Goal: Transaction & Acquisition: Subscribe to service/newsletter

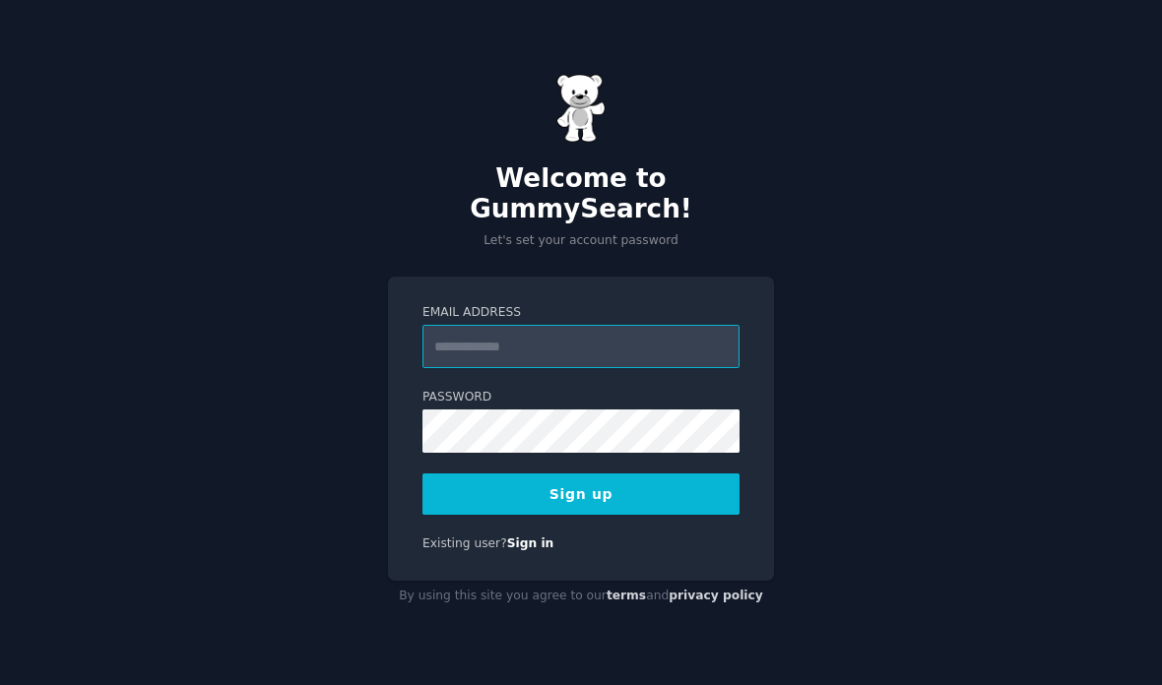
type input "**********"
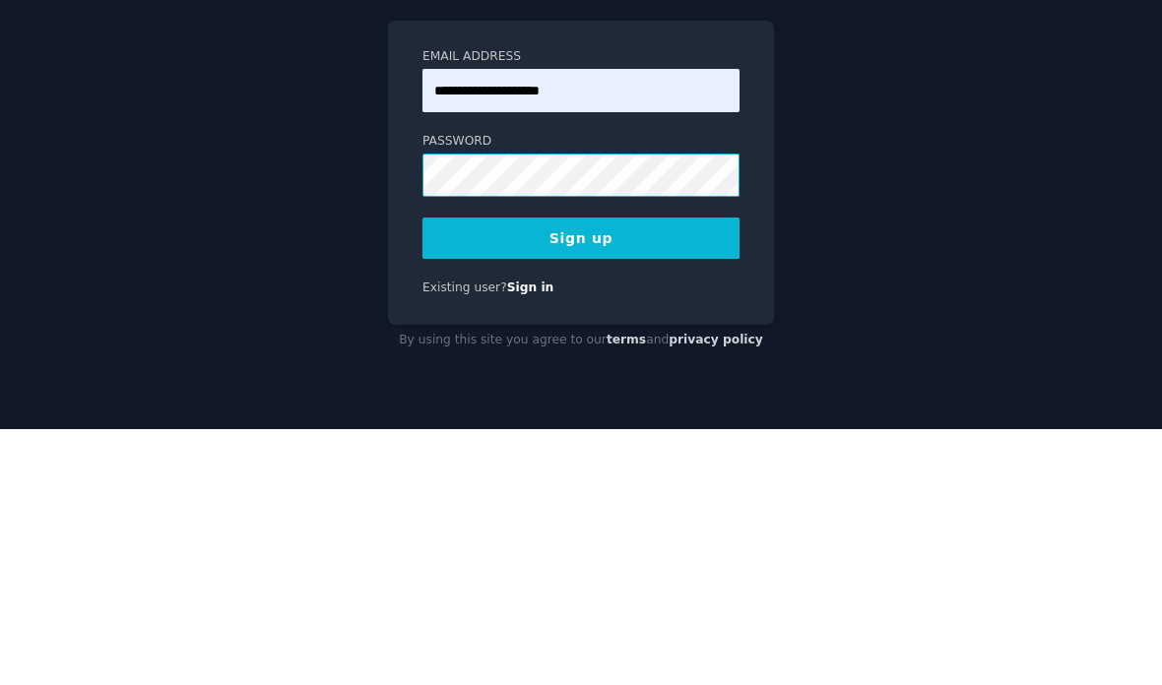
scroll to position [31, 0]
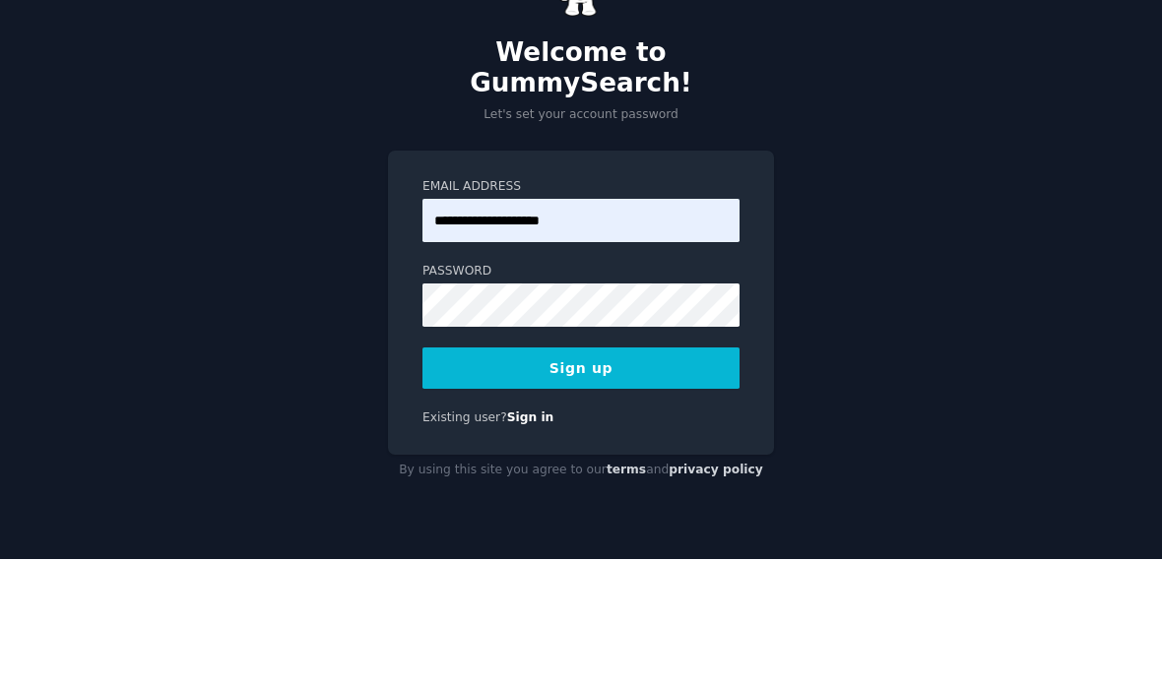
click at [449, 473] on button "Sign up" at bounding box center [580, 493] width 317 height 41
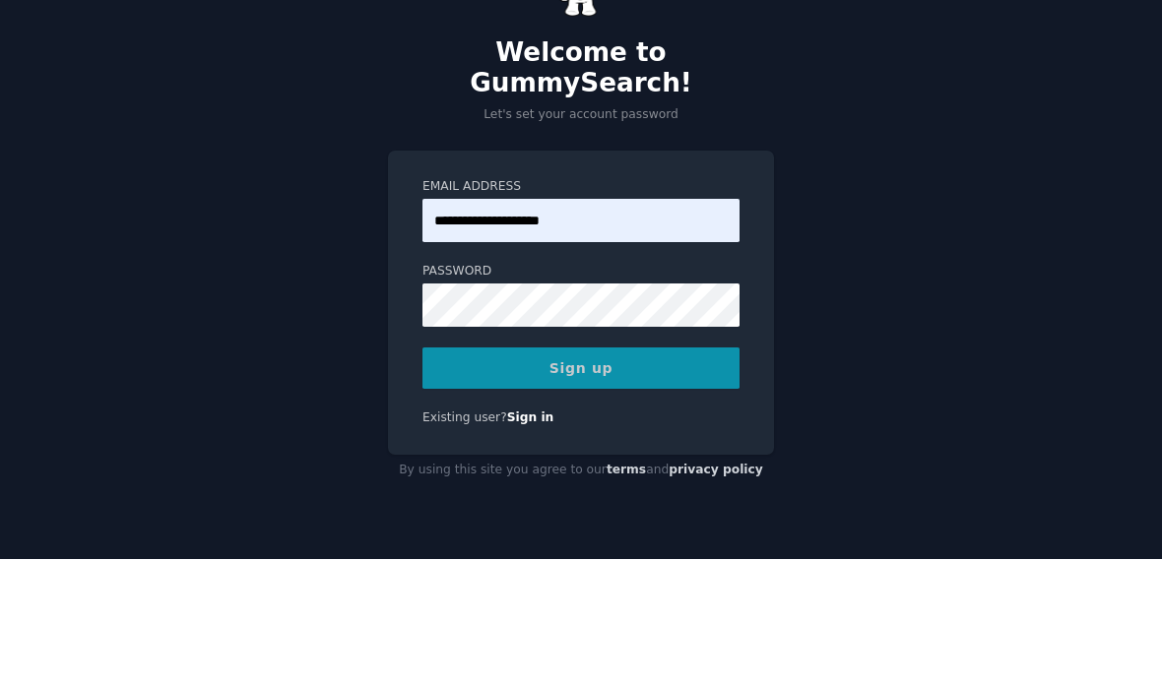
scroll to position [79, 0]
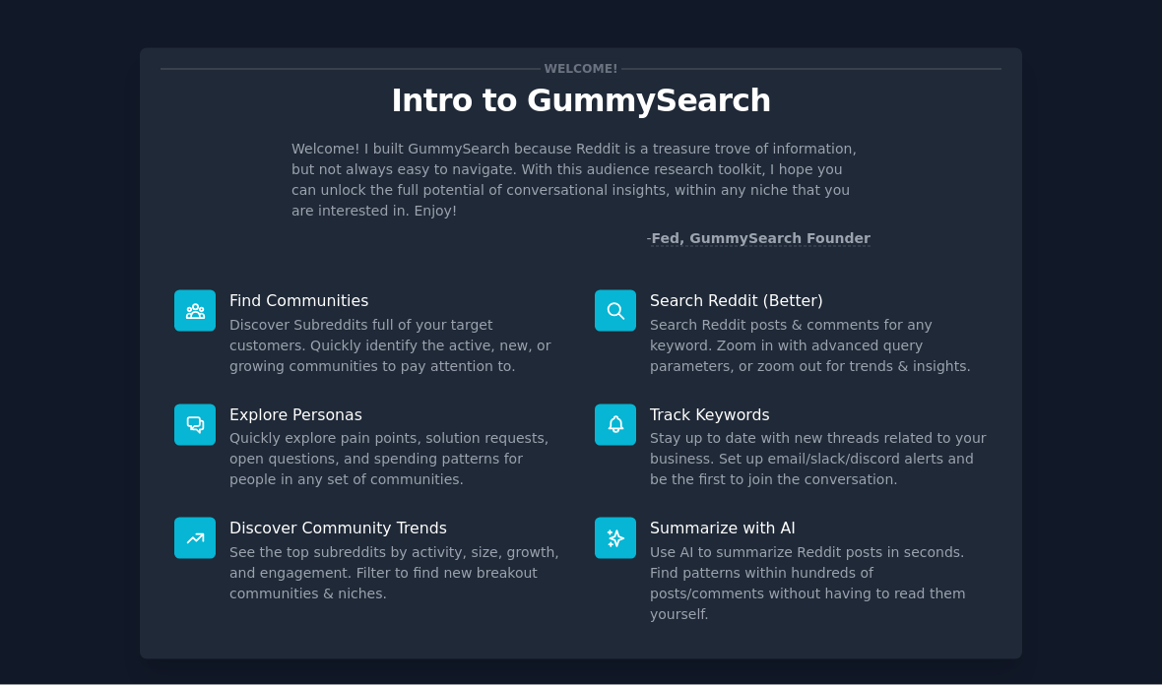
scroll to position [1, 0]
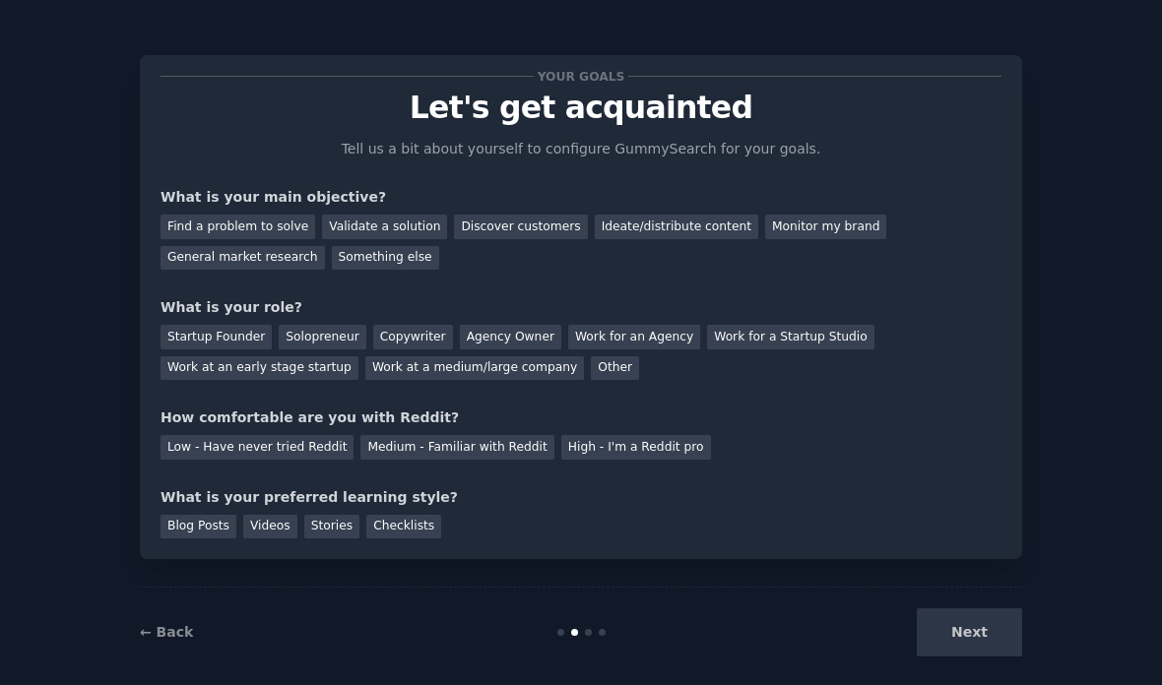
scroll to position [79, 0]
click at [516, 215] on div "Discover customers" at bounding box center [520, 227] width 133 height 25
click at [233, 246] on div "General market research" at bounding box center [242, 258] width 164 height 25
click at [506, 215] on div "Discover customers" at bounding box center [520, 227] width 133 height 25
click at [612, 215] on div "Ideate/distribute content" at bounding box center [676, 227] width 163 height 25
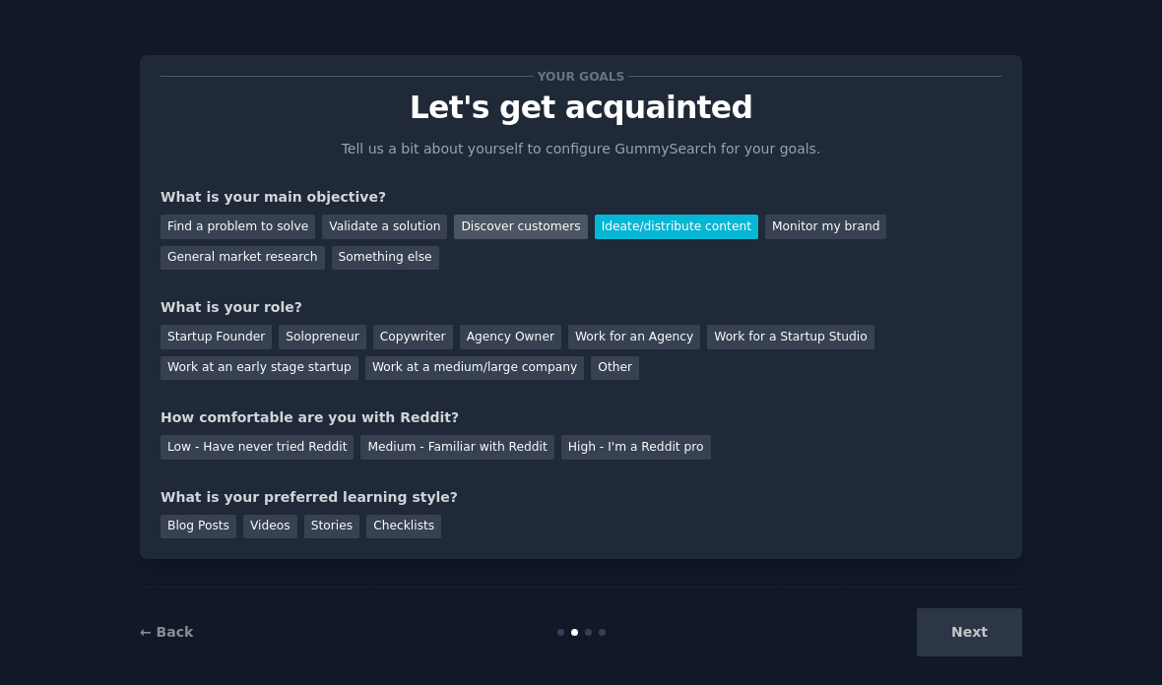
click at [508, 215] on div "Discover customers" at bounding box center [520, 227] width 133 height 25
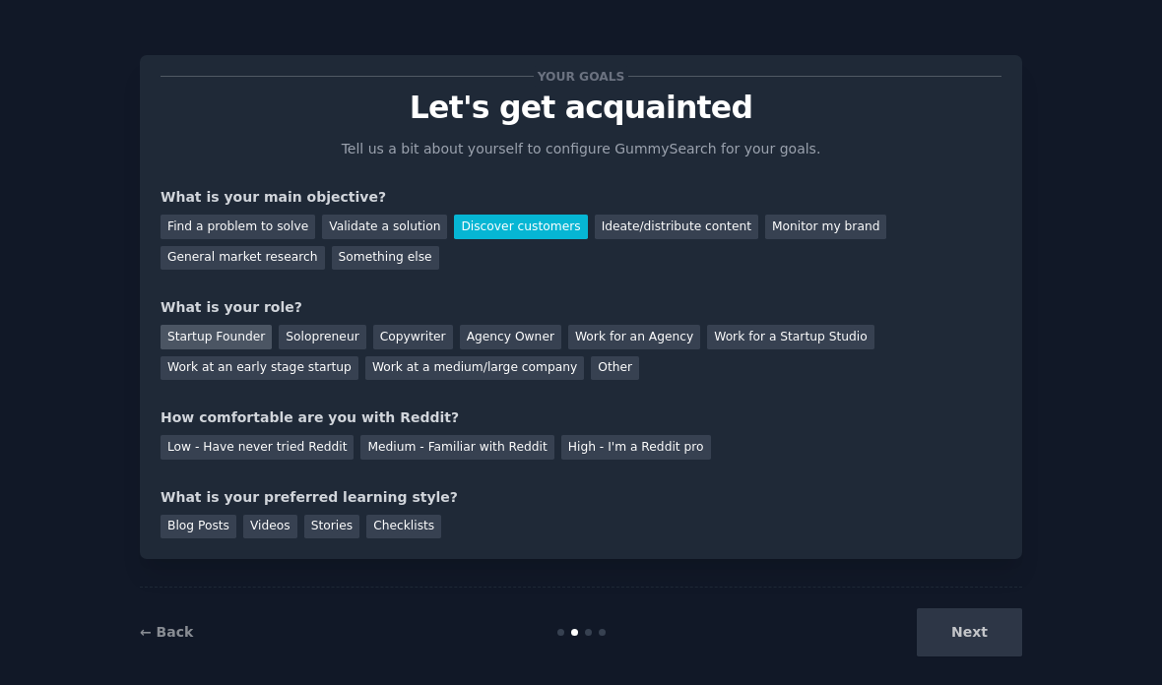
click at [183, 325] on div "Startup Founder" at bounding box center [215, 337] width 111 height 25
click at [375, 435] on div "Medium - Familiar with Reddit" at bounding box center [456, 447] width 193 height 25
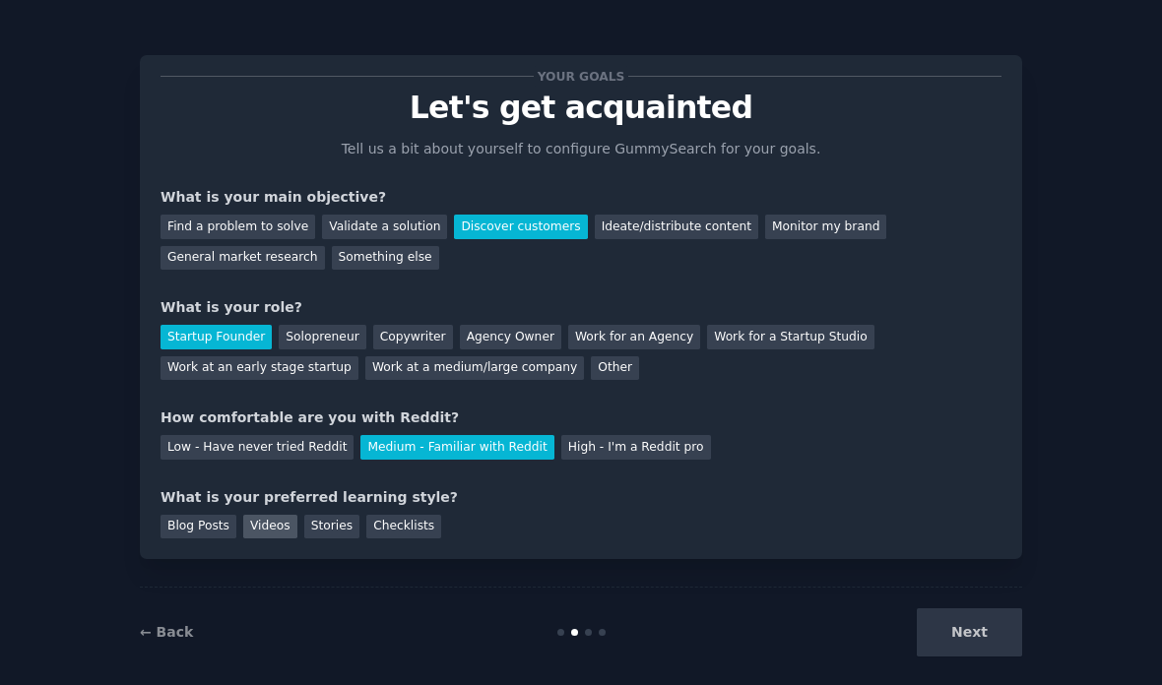
click at [263, 515] on div "Videos" at bounding box center [270, 527] width 54 height 25
click at [185, 515] on div "Blog Posts" at bounding box center [198, 527] width 76 height 25
click at [264, 515] on div "Videos" at bounding box center [270, 527] width 54 height 25
click at [191, 515] on div "Blog Posts" at bounding box center [198, 527] width 76 height 25
click at [949, 621] on button "Next" at bounding box center [968, 632] width 105 height 48
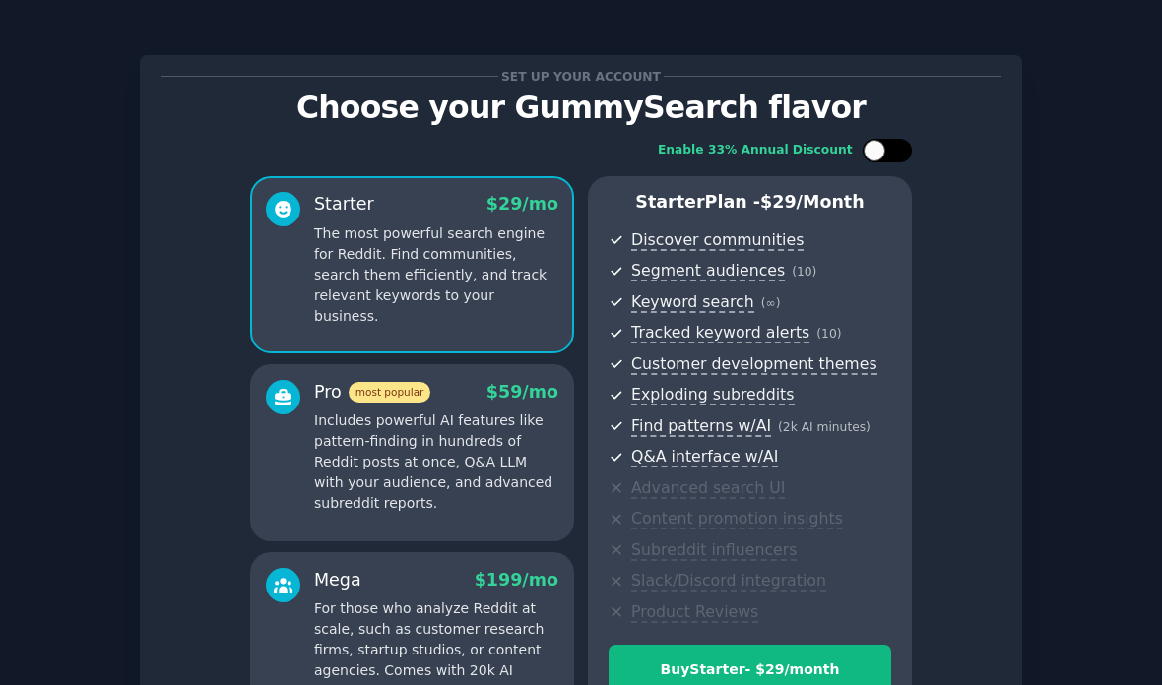
click at [874, 140] on div at bounding box center [874, 151] width 22 height 22
checkbox input "true"
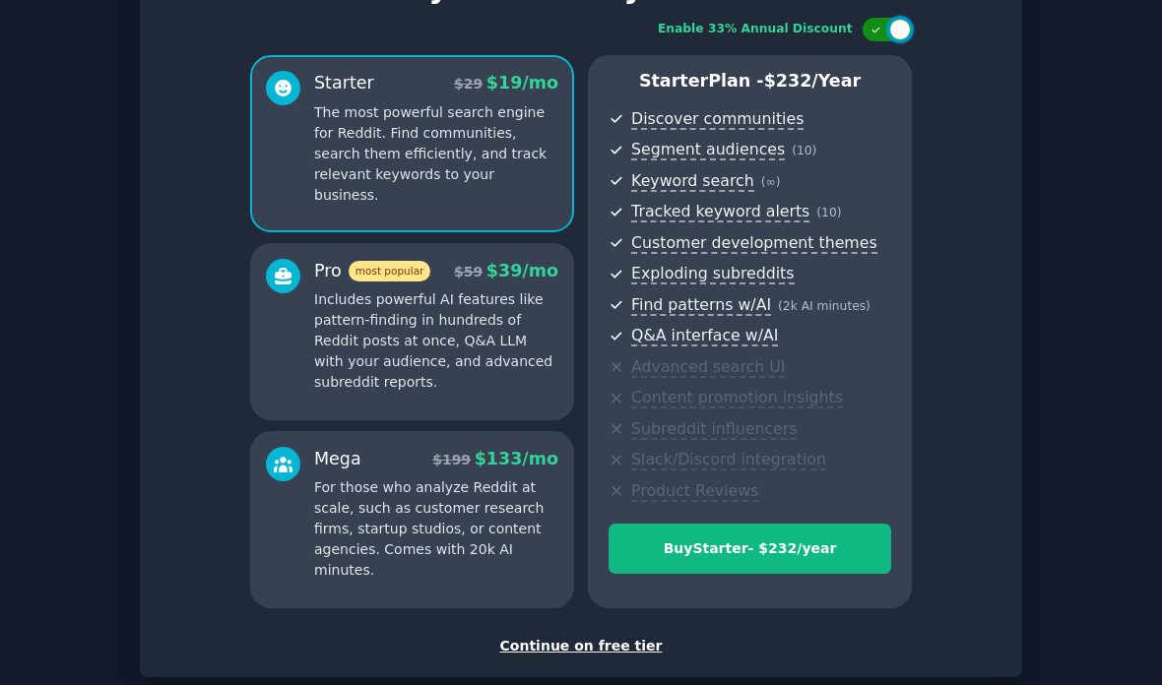
scroll to position [136, 0]
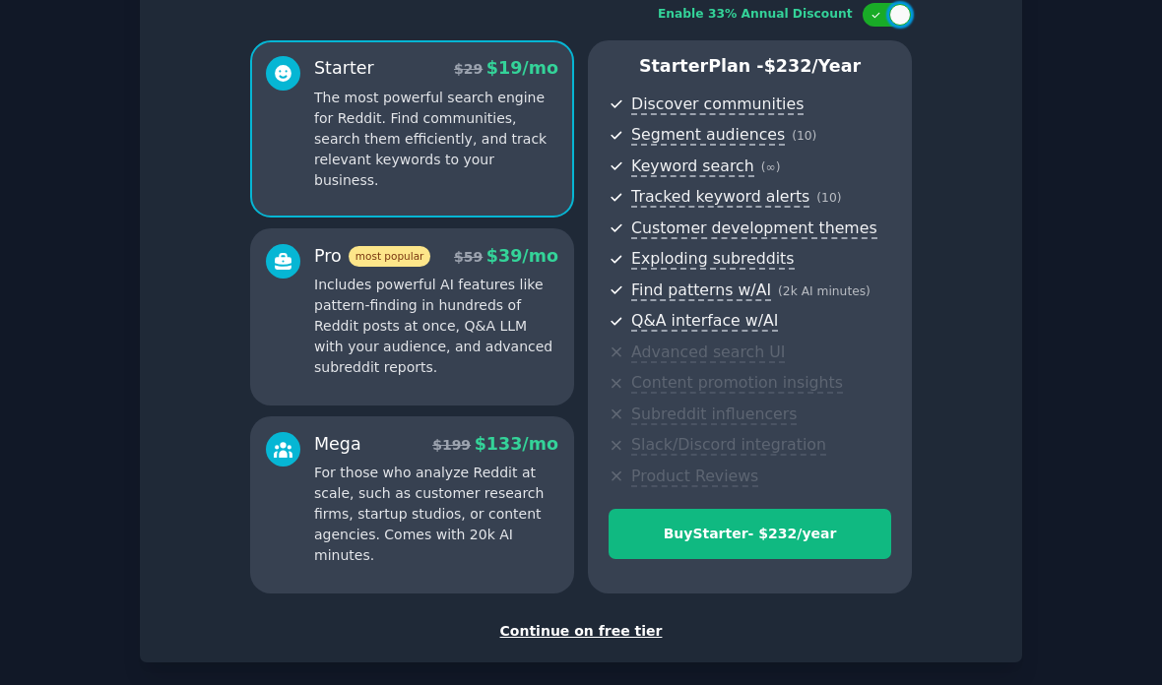
click at [554, 621] on div "Continue on free tier" at bounding box center [580, 631] width 841 height 21
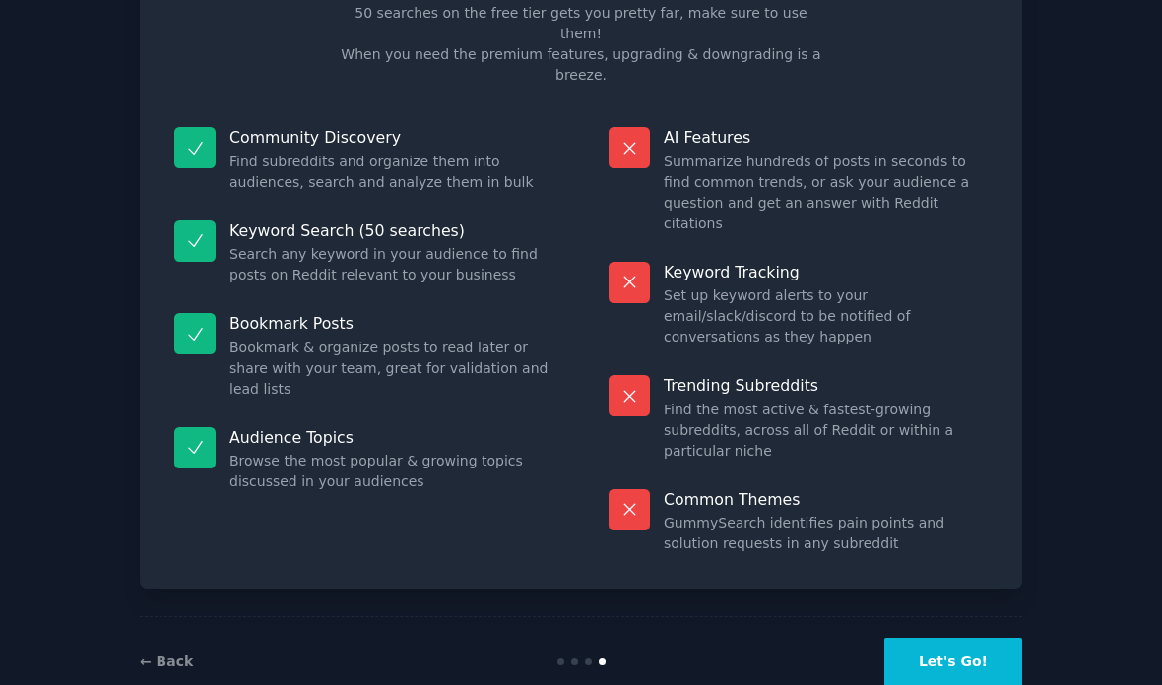
scroll to position [3, 0]
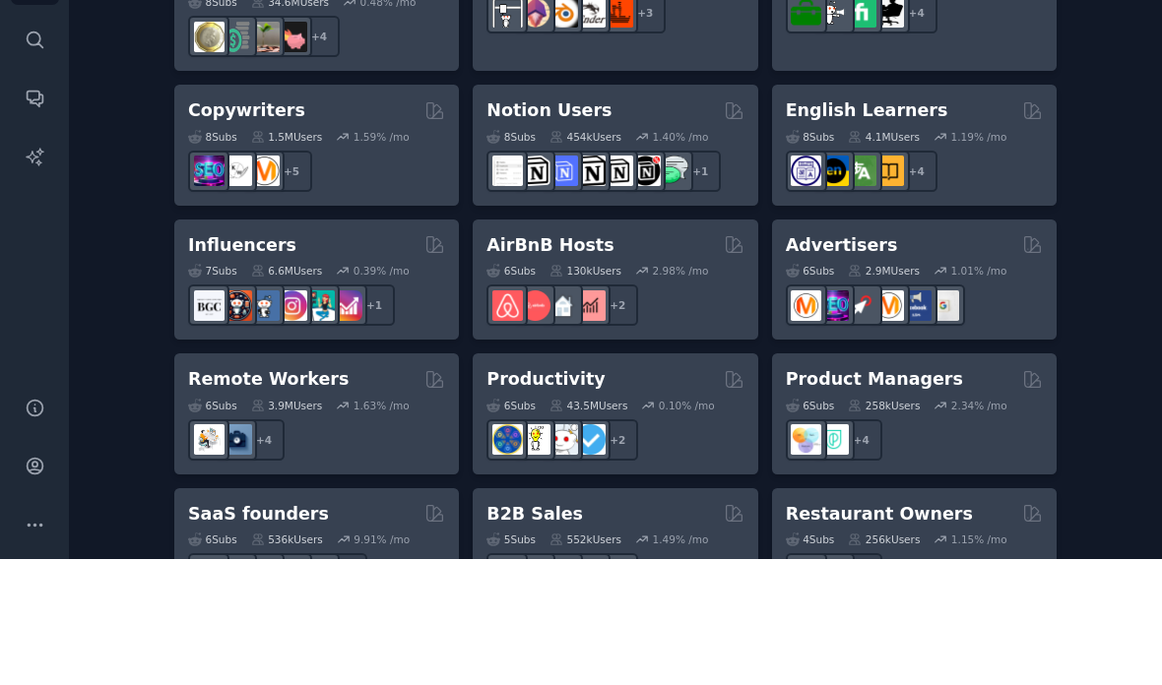
scroll to position [1396, 0]
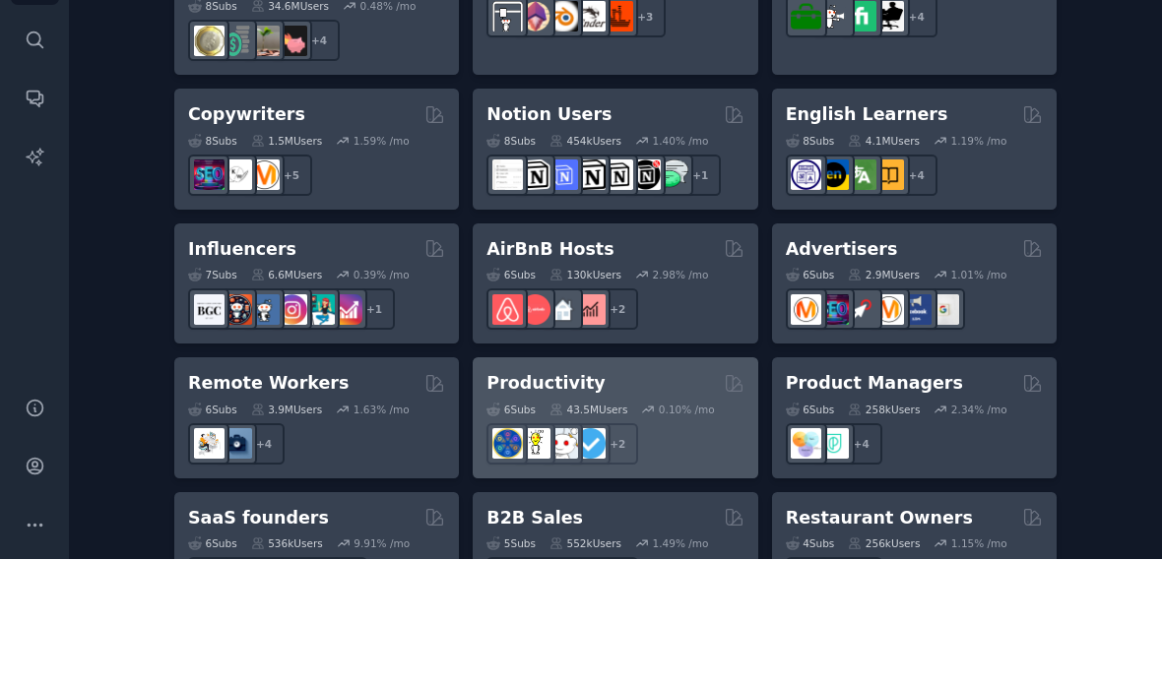
click at [622, 497] on div "Productivity" at bounding box center [614, 509] width 257 height 25
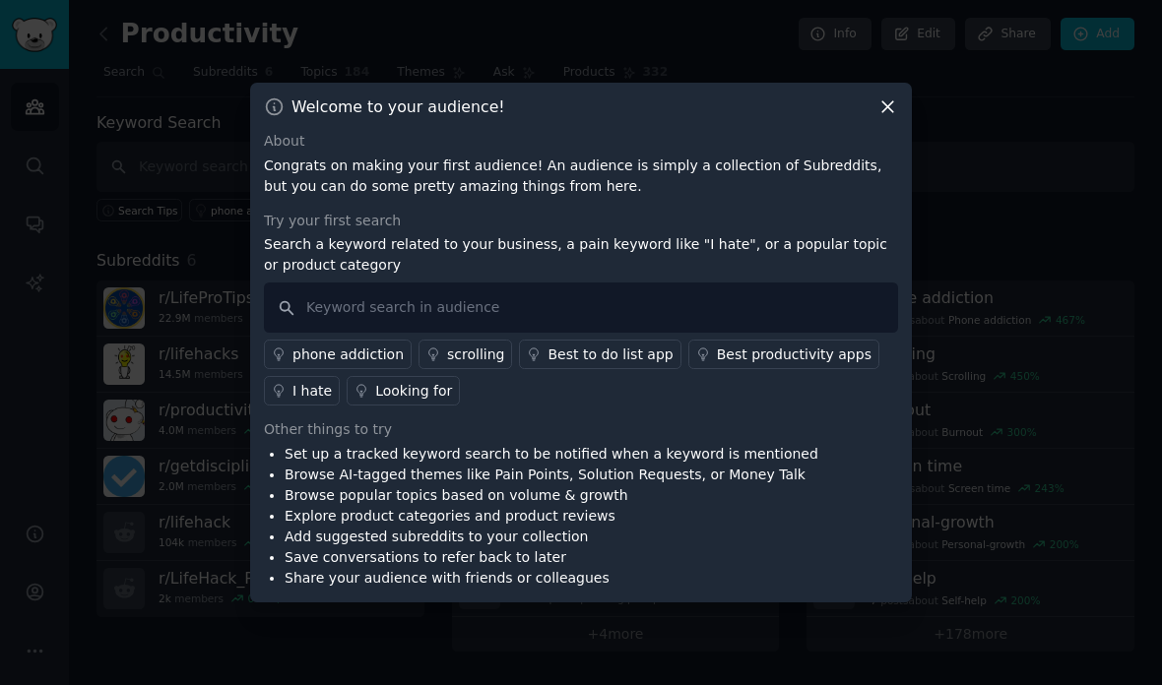
click at [741, 365] on div "Best productivity apps" at bounding box center [794, 355] width 155 height 21
